Goal: Book appointment/travel/reservation

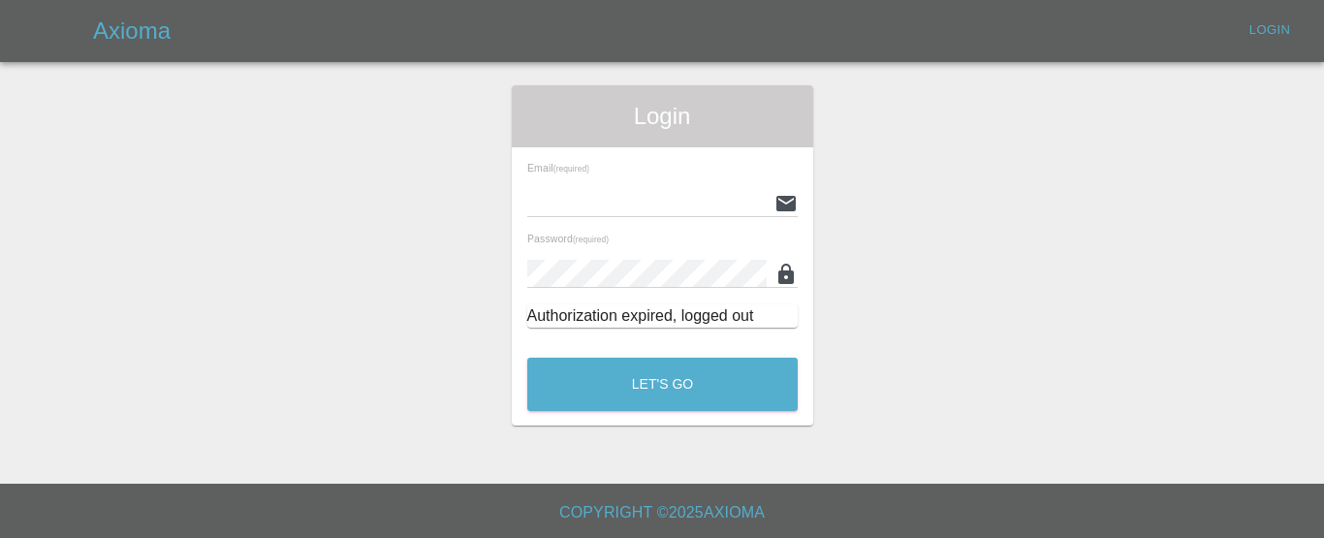
type input "[EMAIL_ADDRESS][DOMAIN_NAME]"
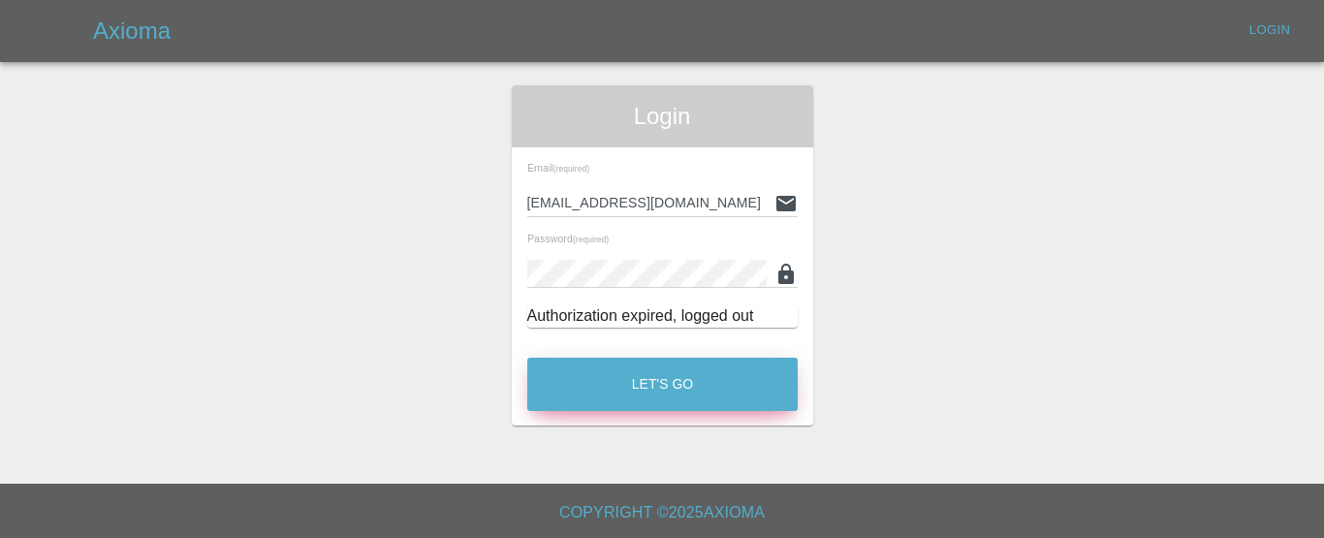
click at [704, 385] on button "Let's Go" at bounding box center [662, 384] width 270 height 53
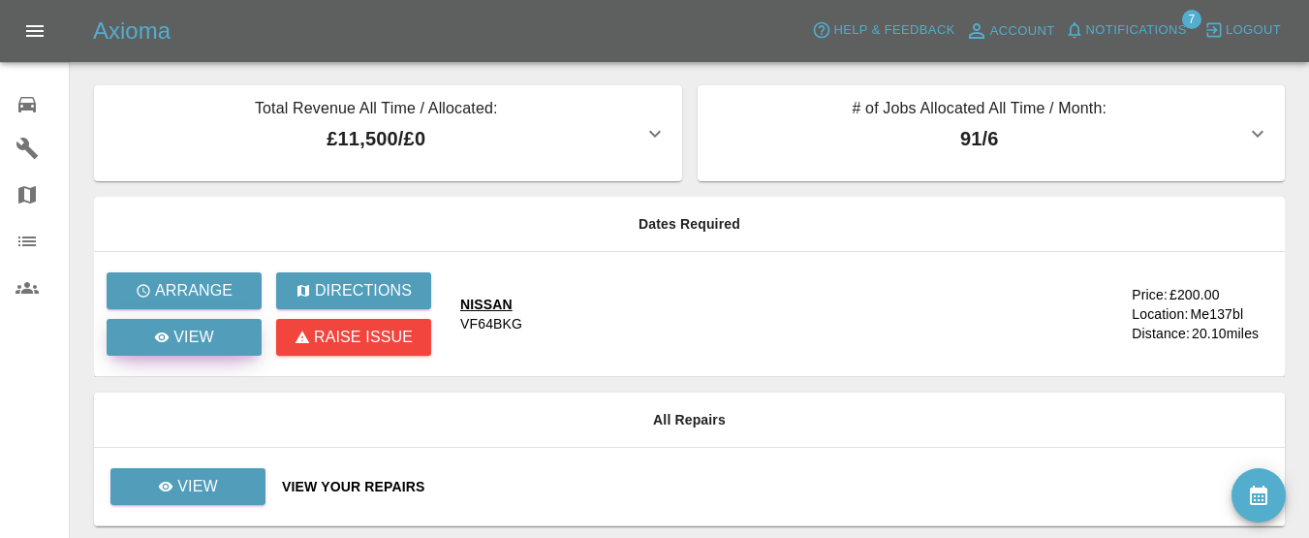
click at [192, 340] on p "View" at bounding box center [193, 337] width 41 height 23
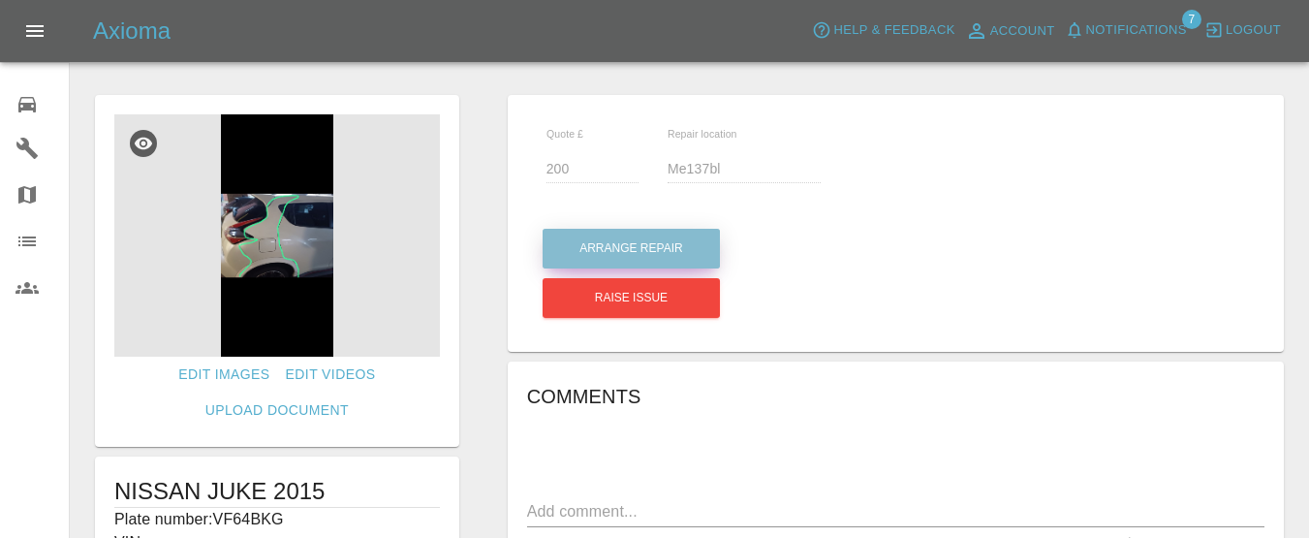
click at [673, 247] on button "Arrange Repair" at bounding box center [631, 249] width 177 height 40
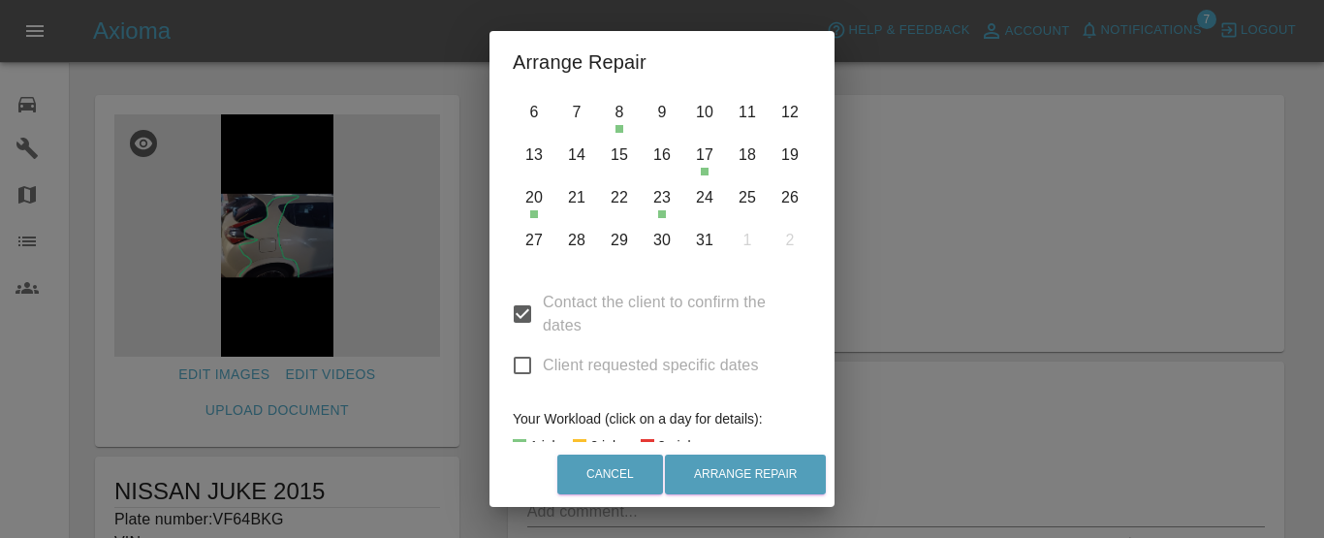
scroll to position [158, 0]
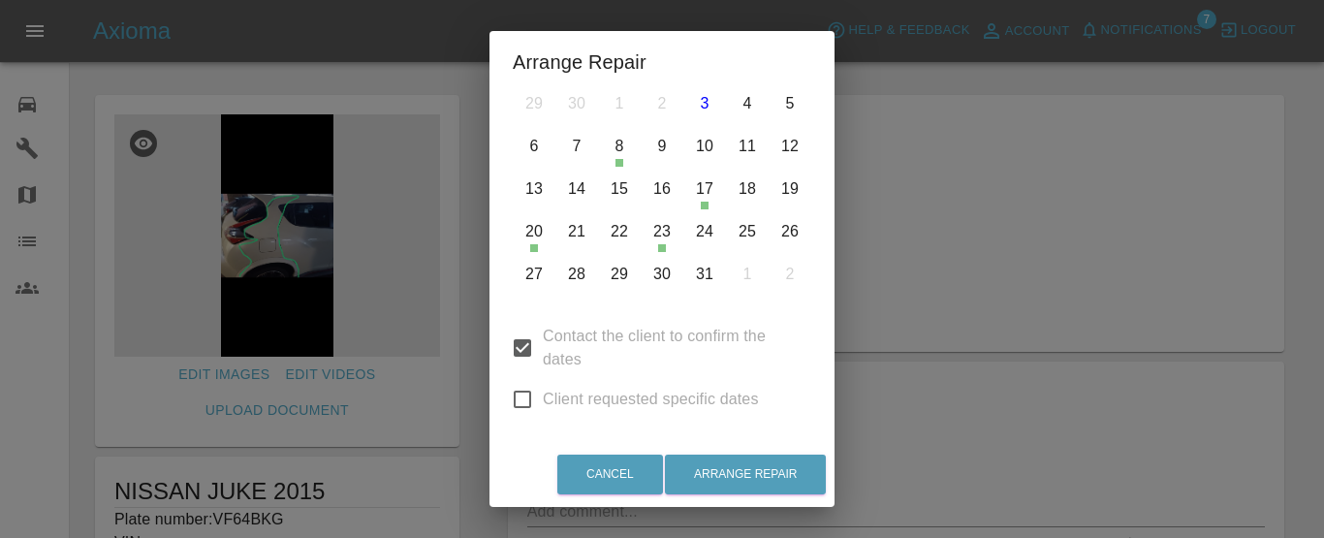
click at [615, 274] on button "29" at bounding box center [619, 274] width 41 height 41
click at [666, 274] on button "30" at bounding box center [662, 274] width 41 height 41
click at [705, 273] on button "31" at bounding box center [704, 274] width 41 height 41
click at [760, 474] on button "Arrange Repair" at bounding box center [745, 475] width 161 height 40
